Goal: Communication & Community: Share content

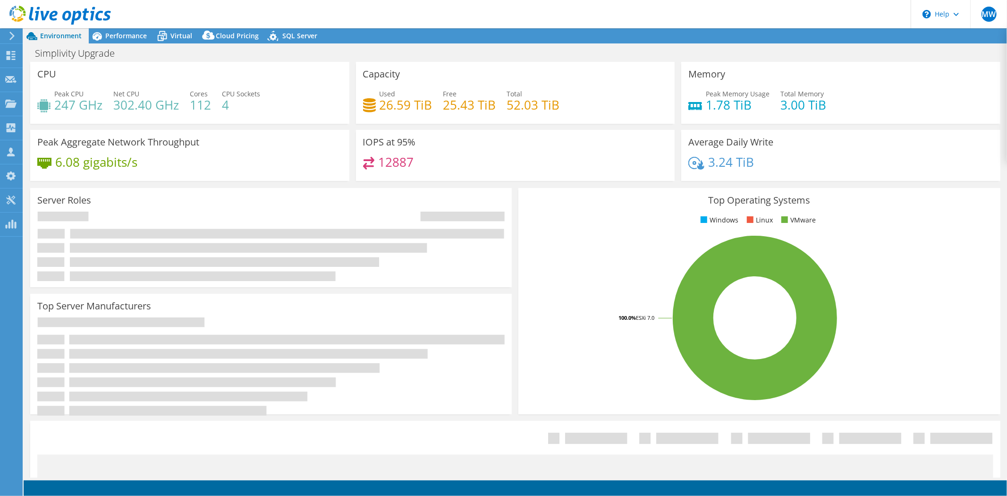
select select "USD"
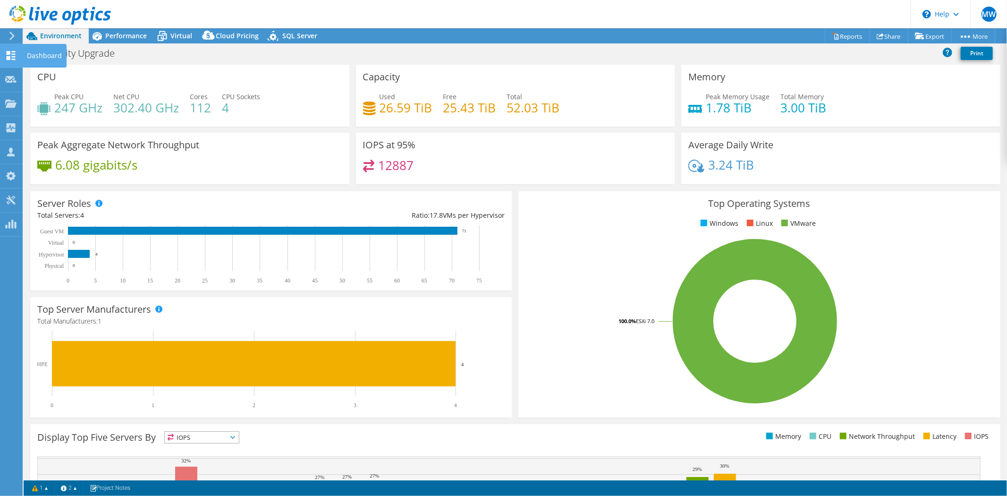
click at [13, 55] on icon at bounding box center [10, 55] width 11 height 9
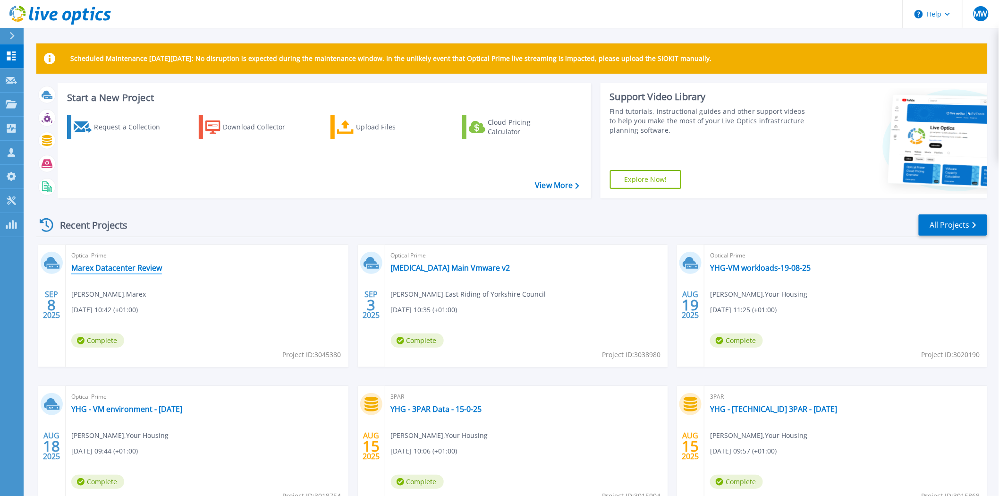
click at [154, 263] on link "Marex Datacenter Review" at bounding box center [116, 267] width 91 height 9
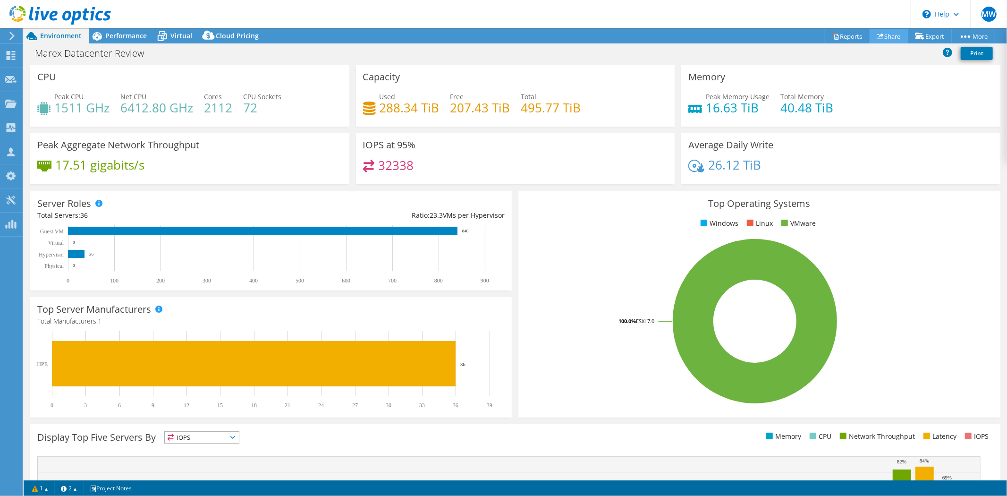
click at [886, 35] on link "Share" at bounding box center [889, 36] width 39 height 15
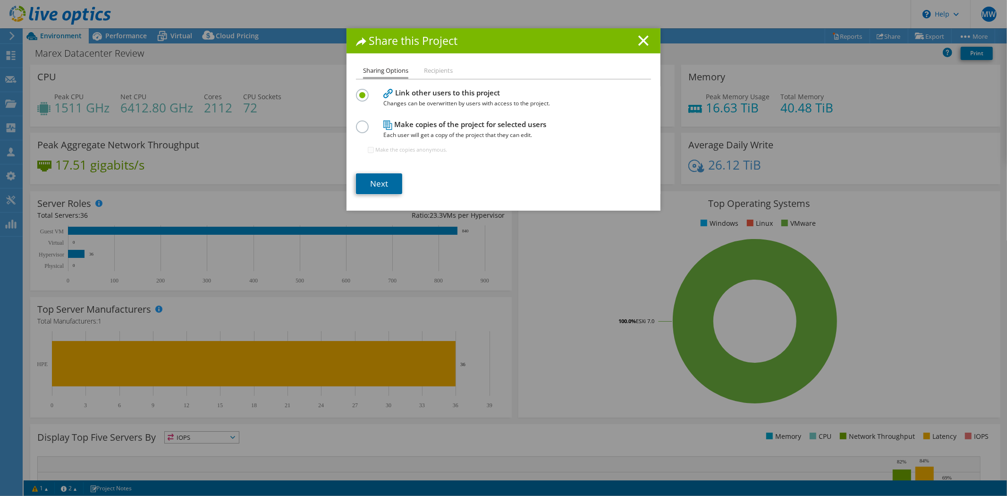
click at [393, 186] on link "Next" at bounding box center [379, 183] width 46 height 21
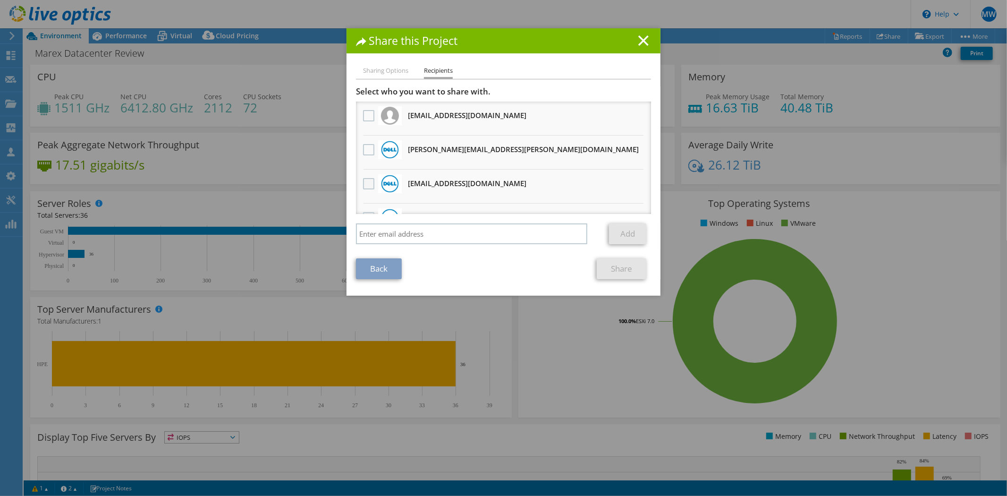
click at [367, 179] on label at bounding box center [370, 183] width 14 height 11
click at [0, 0] on input "checkbox" at bounding box center [0, 0] width 0 height 0
click at [613, 272] on link "Share" at bounding box center [622, 268] width 50 height 21
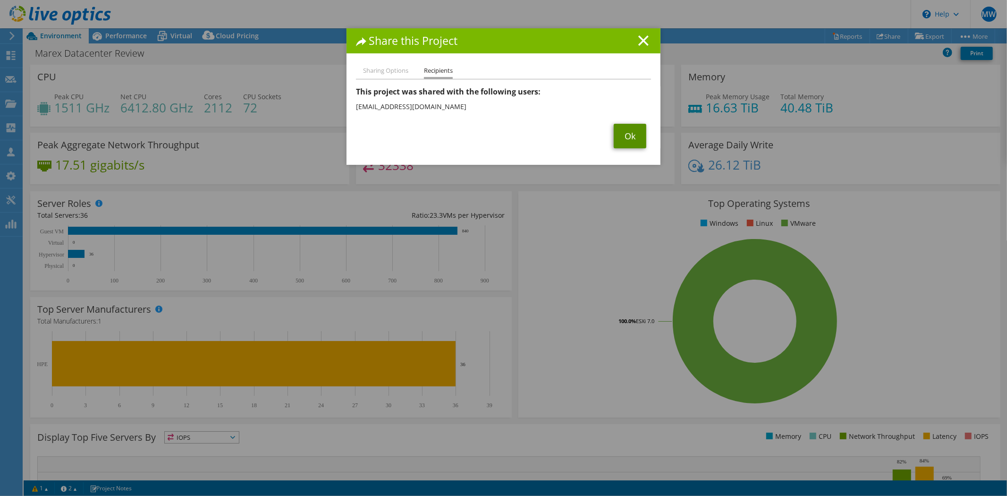
click at [620, 137] on link "Ok" at bounding box center [630, 136] width 33 height 25
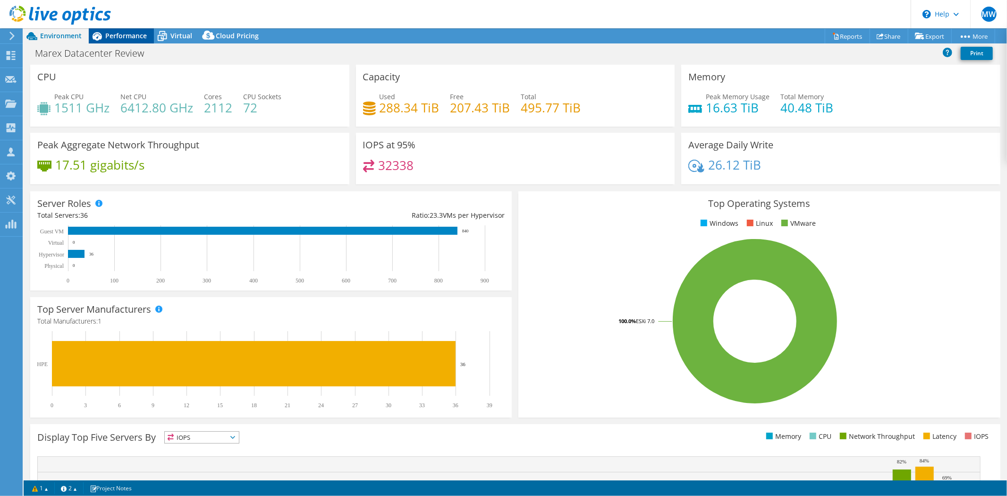
click at [139, 43] on div "Performance" at bounding box center [121, 35] width 65 height 15
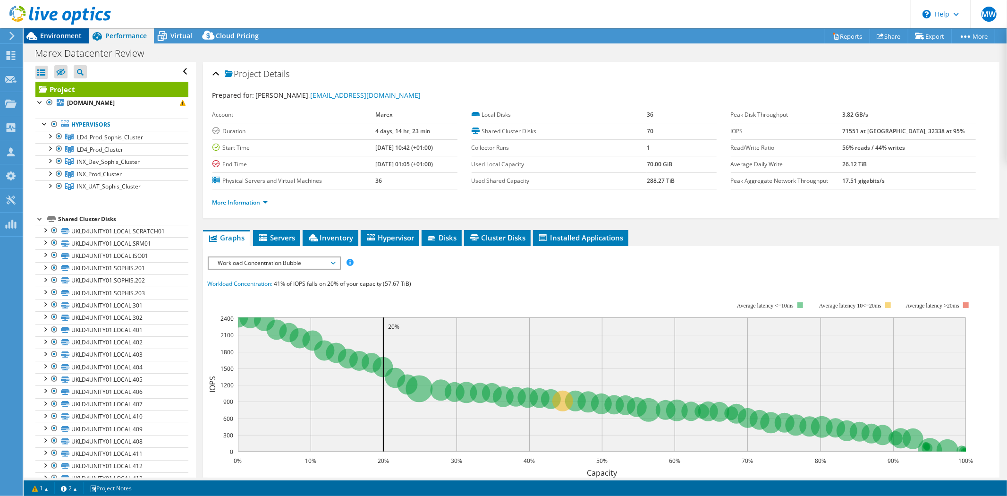
click at [71, 34] on span "Environment" at bounding box center [61, 35] width 42 height 9
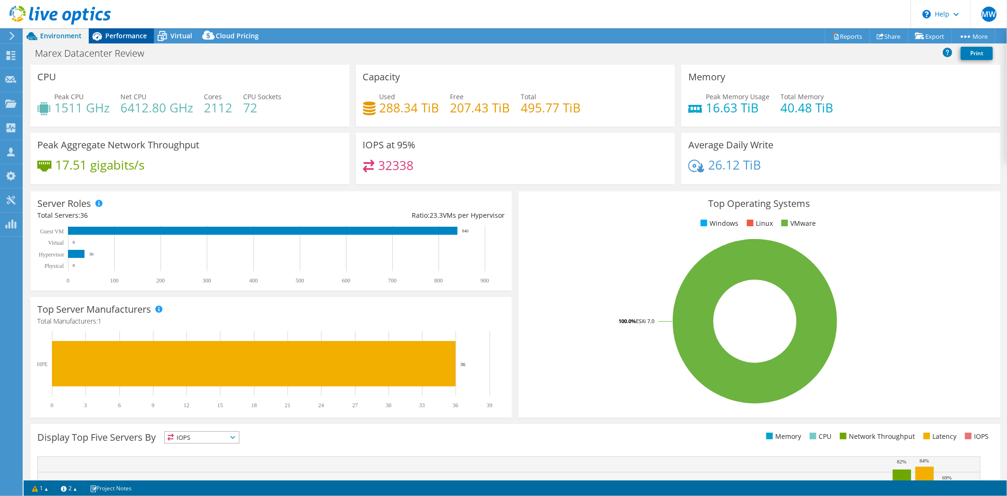
click at [128, 34] on span "Performance" at bounding box center [126, 35] width 42 height 9
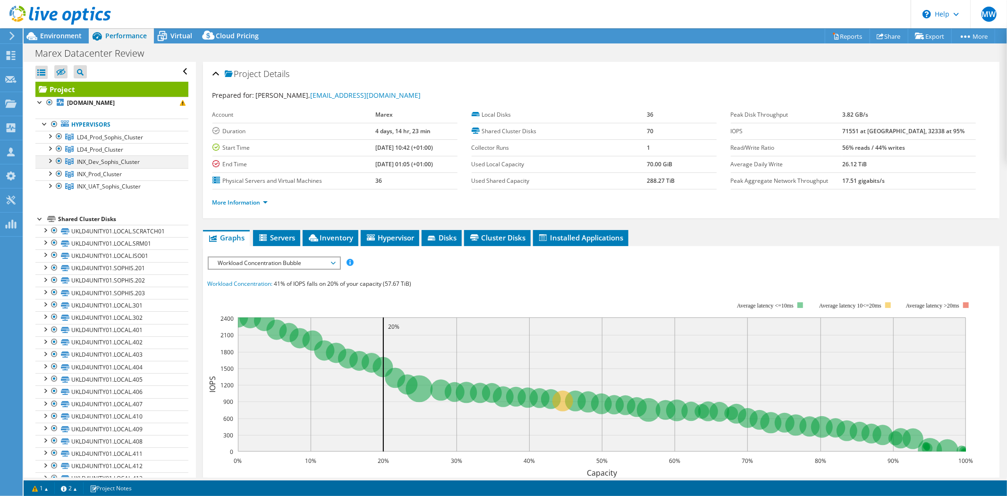
click at [59, 161] on div at bounding box center [58, 160] width 9 height 11
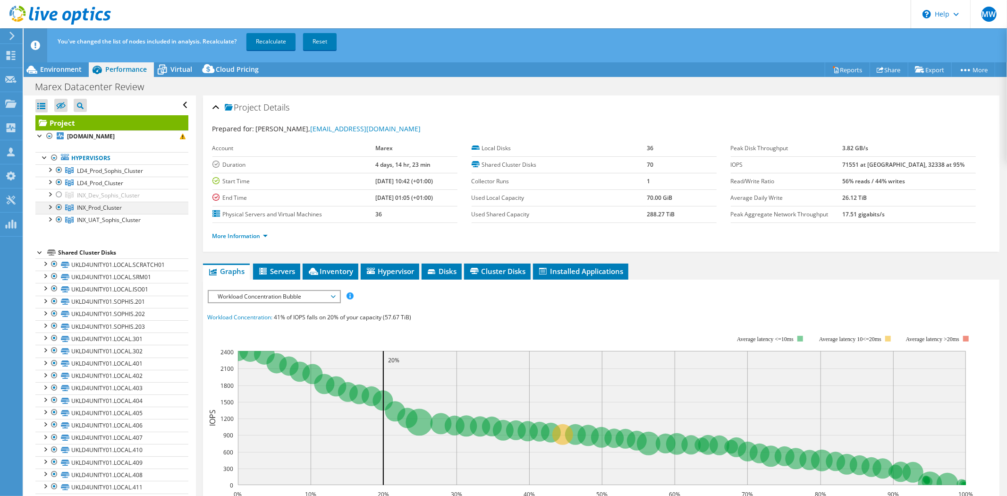
click at [58, 208] on div at bounding box center [58, 207] width 9 height 11
click at [56, 221] on div at bounding box center [58, 219] width 9 height 11
click at [270, 41] on link "Recalculate" at bounding box center [271, 41] width 49 height 17
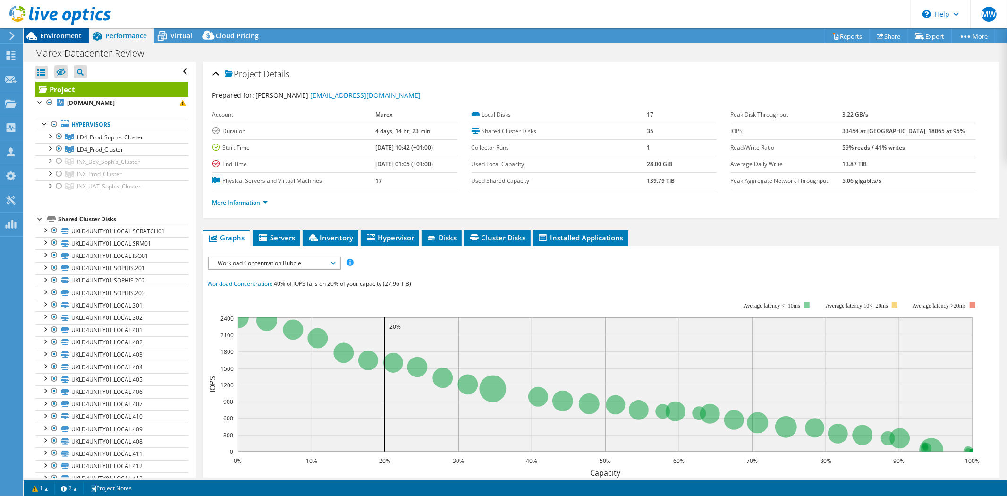
click at [45, 32] on span "Environment" at bounding box center [61, 35] width 42 height 9
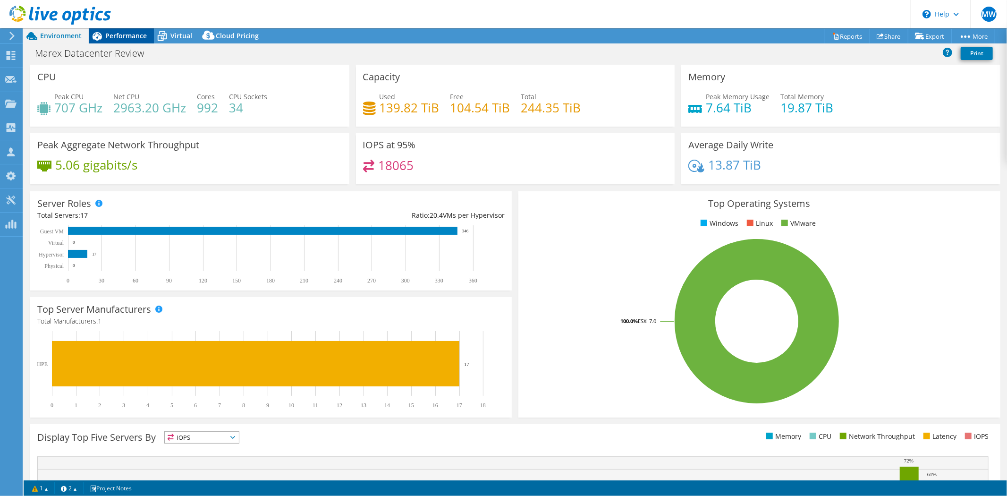
click at [126, 32] on span "Performance" at bounding box center [126, 35] width 42 height 9
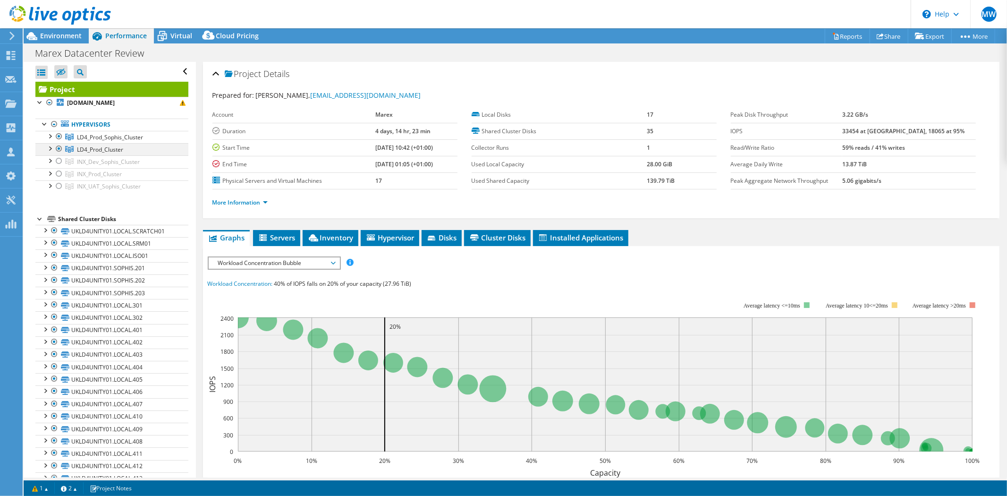
click at [60, 152] on div at bounding box center [58, 148] width 9 height 11
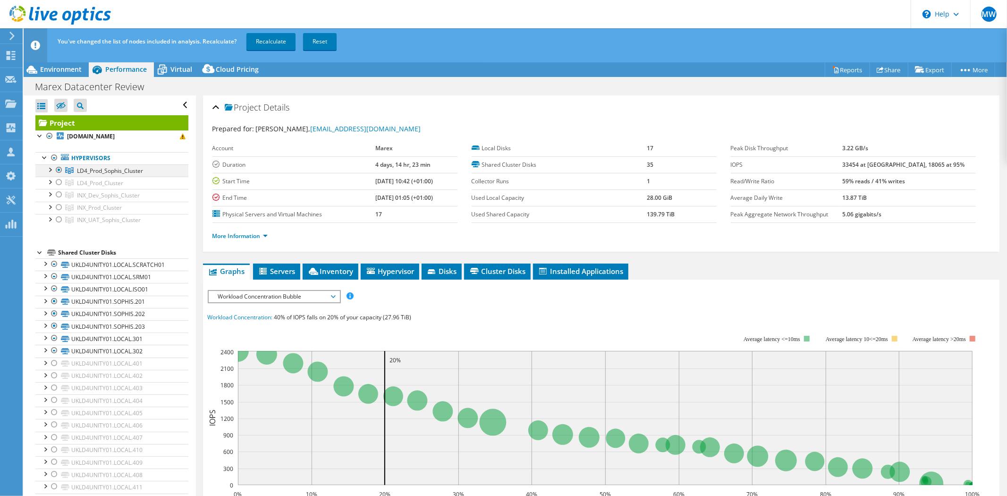
click at [57, 167] on div at bounding box center [58, 169] width 9 height 11
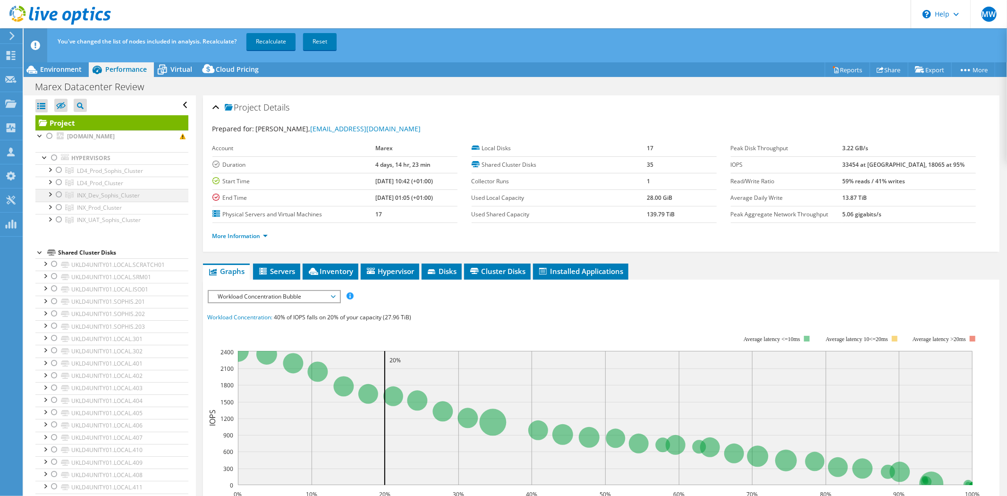
click at [60, 199] on div at bounding box center [58, 194] width 9 height 11
click at [60, 211] on div at bounding box center [58, 207] width 9 height 11
click at [59, 219] on div at bounding box center [58, 219] width 9 height 11
click at [274, 40] on link "Recalculate" at bounding box center [271, 41] width 49 height 17
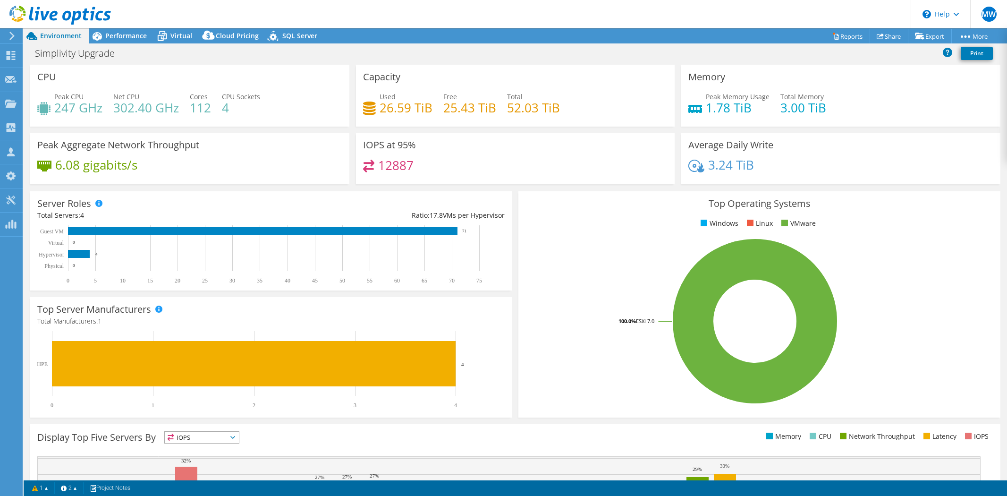
select select "USD"
